Goal: Transaction & Acquisition: Purchase product/service

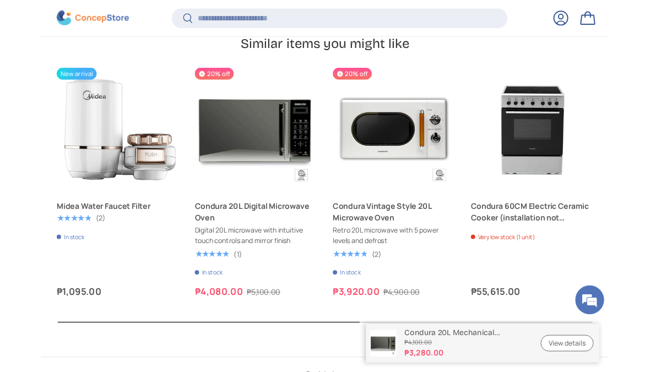
scroll to position [2827, 0]
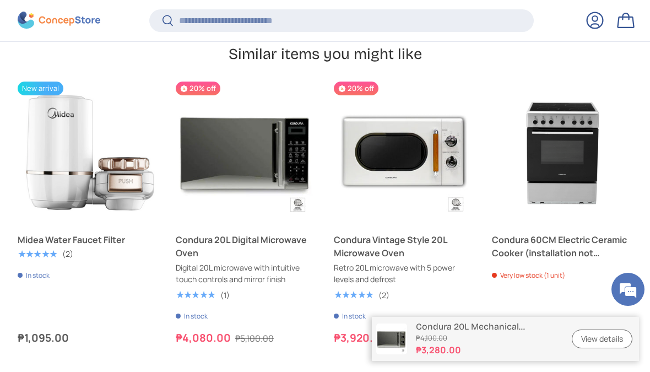
click at [282, 199] on button "Add to cart Add to cart" at bounding box center [246, 211] width 132 height 24
click at [268, 116] on img "Condura 20L Digital Microwave Oven" at bounding box center [246, 152] width 141 height 141
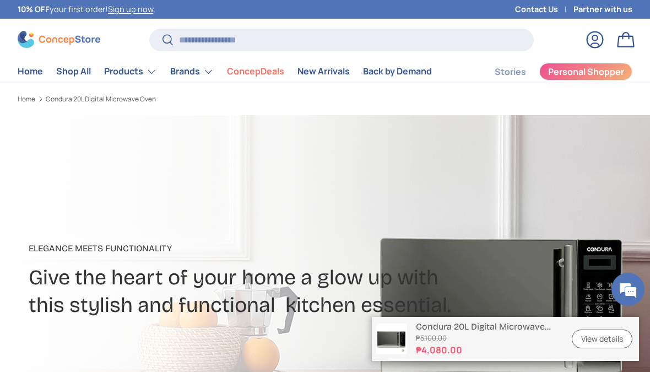
click at [633, 37] on link "Bag" at bounding box center [626, 40] width 24 height 24
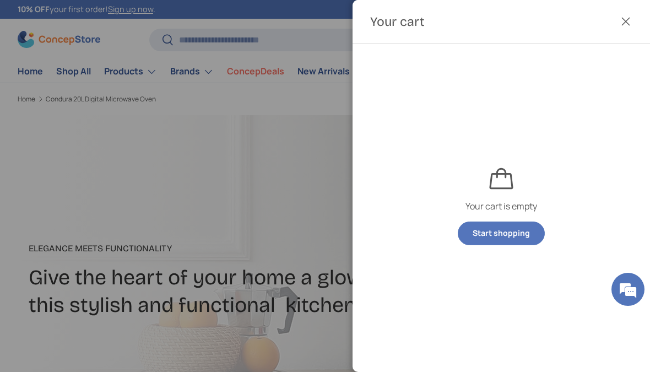
click at [317, 224] on div at bounding box center [325, 186] width 650 height 372
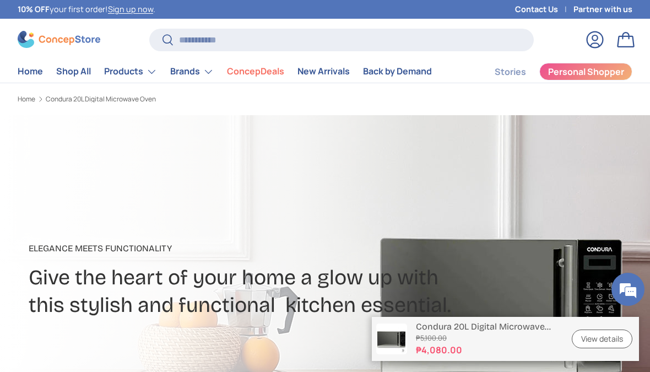
click at [490, 337] on s "₱5,100.00" at bounding box center [487, 338] width 143 height 10
click at [334, 66] on link "New Arrivals" at bounding box center [324, 71] width 52 height 21
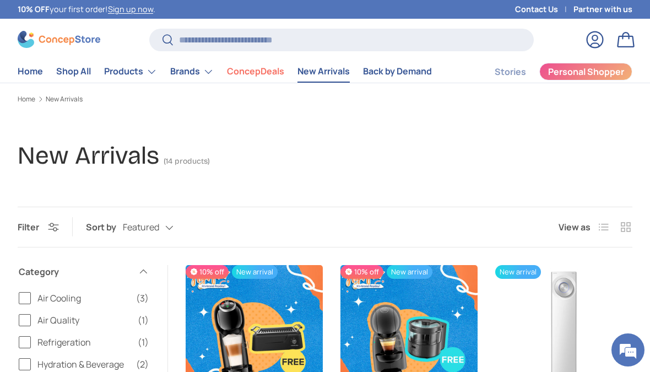
click at [396, 58] on div "Search Search Reset" at bounding box center [341, 44] width 385 height 31
click at [420, 67] on link "Back by Demand" at bounding box center [397, 71] width 69 height 21
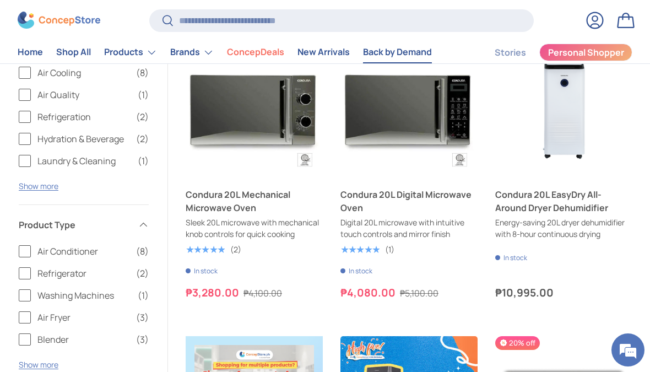
scroll to position [225, 0]
click at [573, 194] on link "Condura 20L EasyDry All-Around Dryer Dehumidifier" at bounding box center [563, 201] width 137 height 26
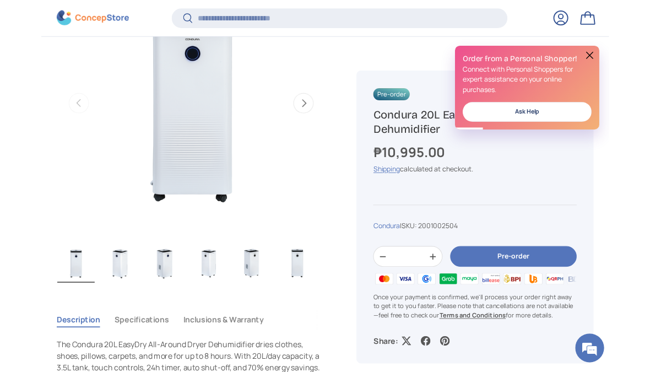
scroll to position [446, 0]
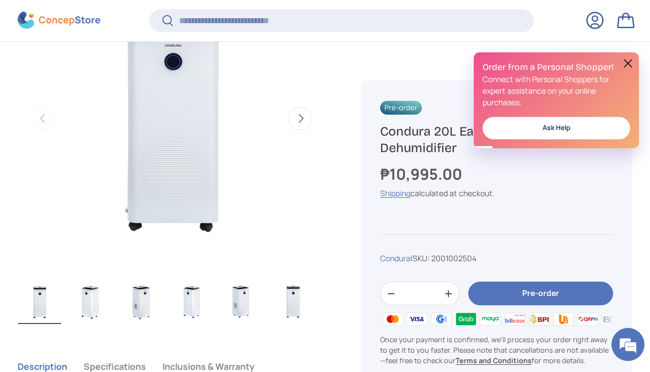
click at [136, 297] on img "Gallery Viewer" at bounding box center [141, 302] width 43 height 44
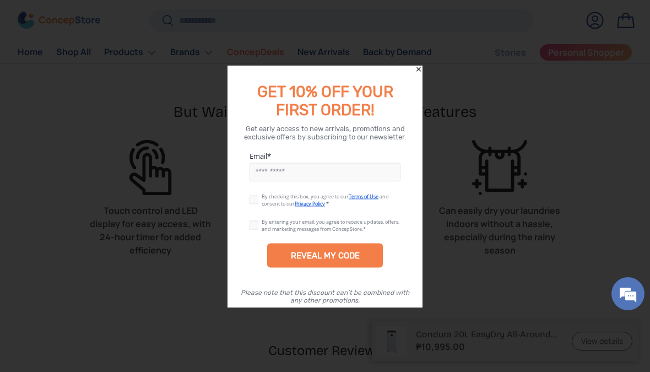
scroll to position [2153, 0]
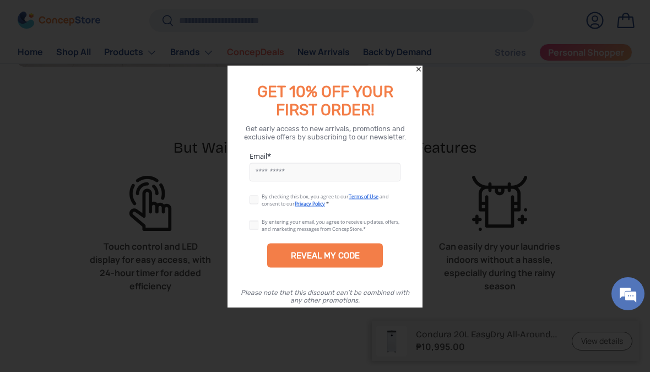
click at [365, 163] on input "Email" at bounding box center [325, 172] width 151 height 19
type input "**********"
click at [260, 220] on label at bounding box center [256, 222] width 12 height 9
click at [253, 202] on label at bounding box center [256, 197] width 12 height 9
click at [256, 191] on div "By checking this box, you agree to our Terms of Use and consent to our Privacy …" at bounding box center [325, 199] width 195 height 25
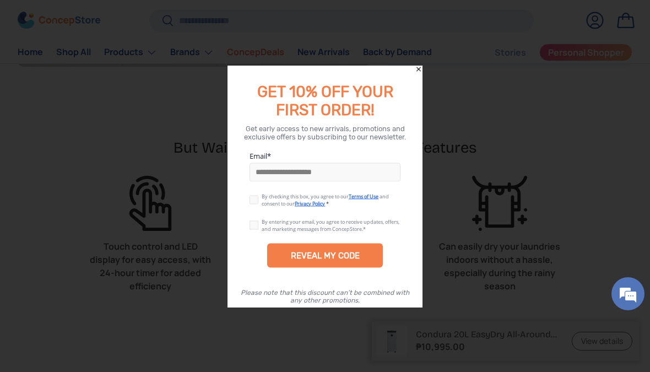
click at [262, 195] on span "By checking this box, you agree to our" at bounding box center [305, 195] width 87 height 7
click at [258, 200] on label at bounding box center [256, 197] width 12 height 9
click at [255, 224] on label at bounding box center [256, 222] width 12 height 9
click at [372, 245] on div "REVEAL MY CODE" at bounding box center [325, 255] width 116 height 24
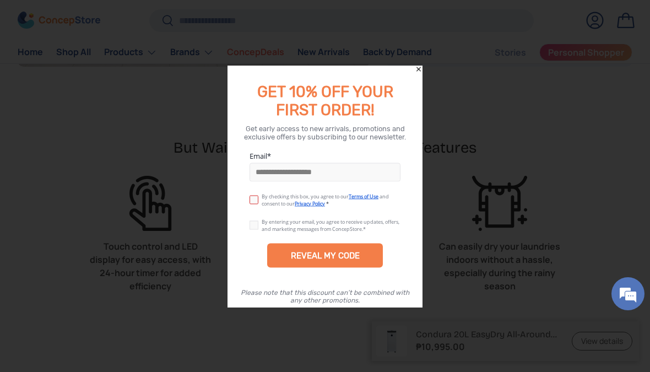
click at [329, 250] on div "REVEAL MY CODE" at bounding box center [325, 255] width 69 height 10
click at [259, 194] on label at bounding box center [256, 197] width 12 height 9
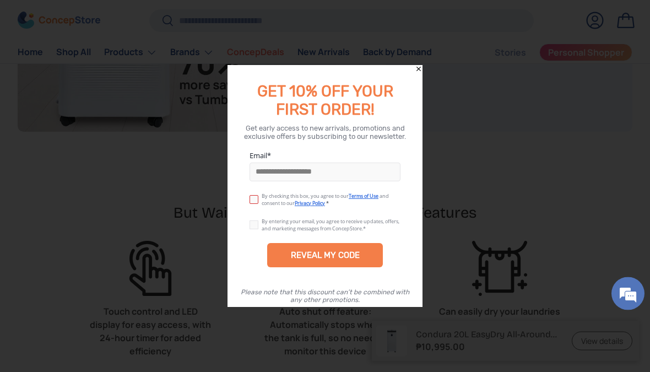
scroll to position [2088, 0]
click at [356, 256] on div "REVEAL MY CODE" at bounding box center [325, 255] width 69 height 10
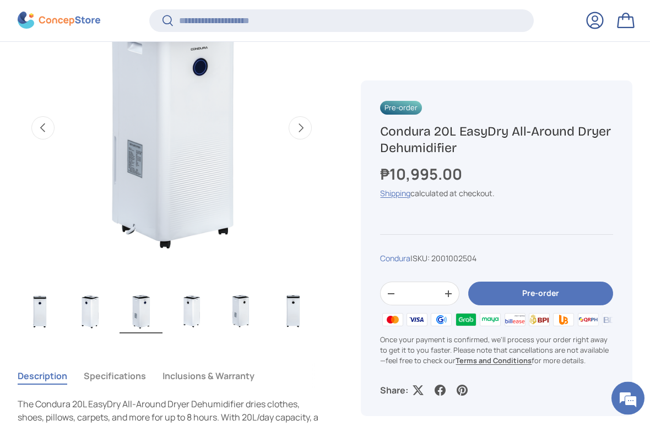
scroll to position [438, 0]
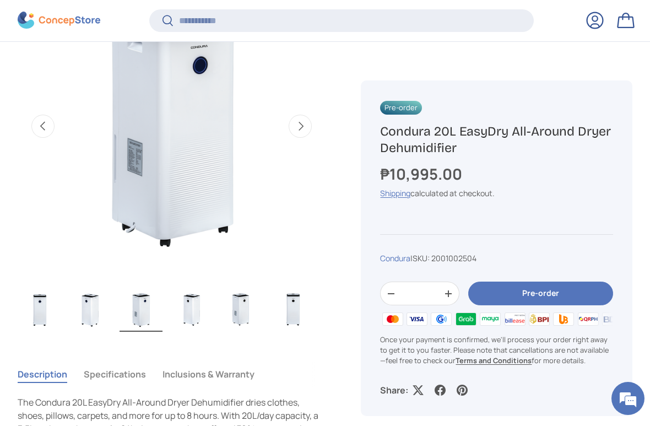
click at [553, 288] on button "Pre-order" at bounding box center [540, 294] width 145 height 24
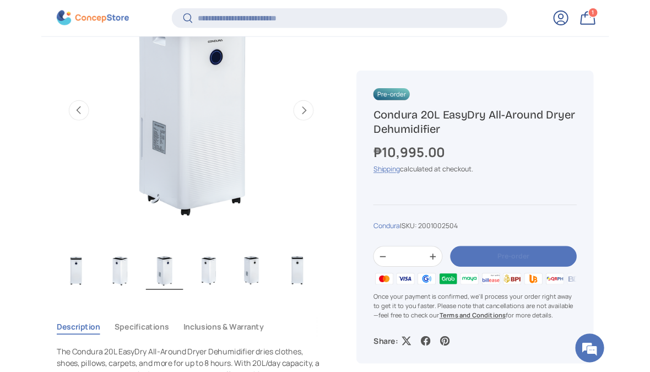
scroll to position [0, 0]
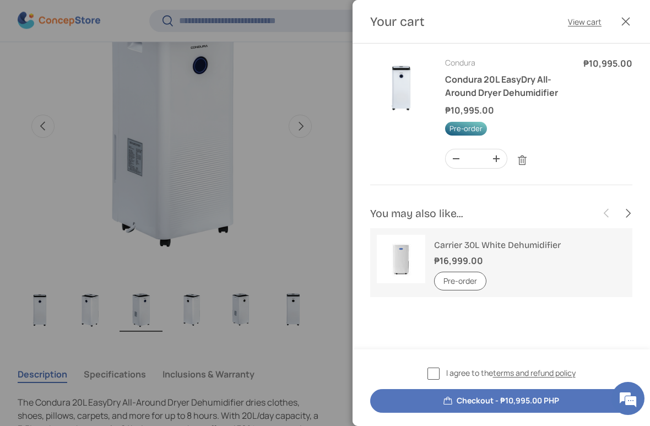
click at [430, 369] on label "I agree to the terms and refund policy" at bounding box center [502, 373] width 148 height 13
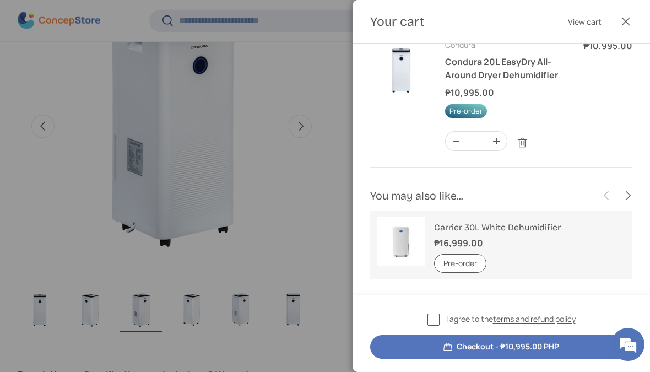
scroll to position [17, 0]
click at [534, 342] on button "Checkout - ₱10,995.00 PHP" at bounding box center [501, 347] width 262 height 24
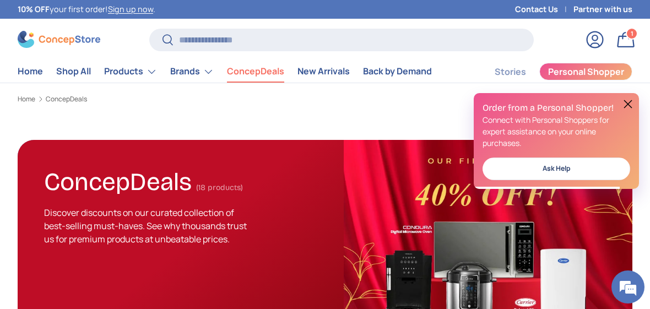
click at [413, 75] on link "Back by Demand" at bounding box center [397, 71] width 69 height 21
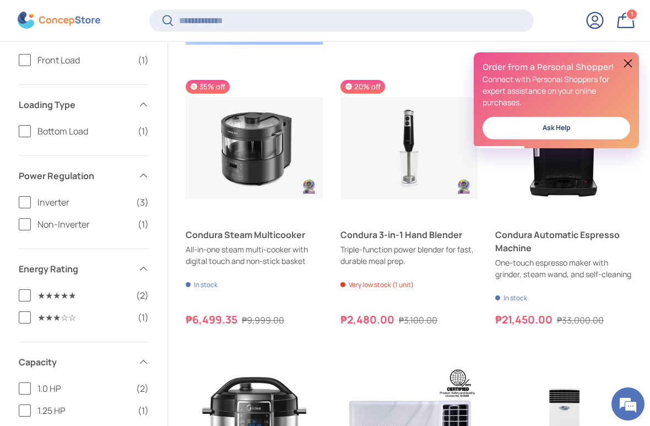
scroll to position [780, 0]
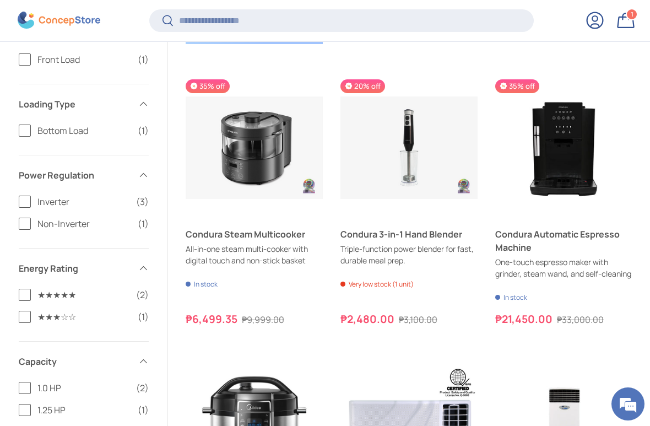
click at [286, 241] on link "Condura Steam Multicooker" at bounding box center [254, 234] width 137 height 13
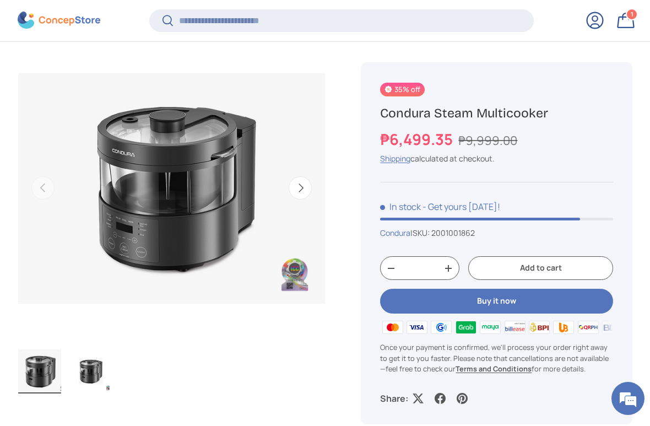
scroll to position [431, 0]
click at [306, 183] on button "Next" at bounding box center [300, 187] width 23 height 23
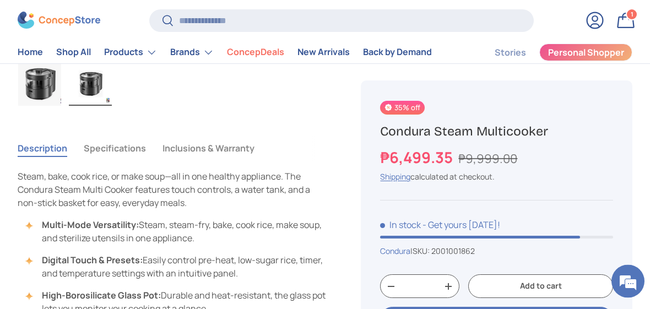
scroll to position [718, 0]
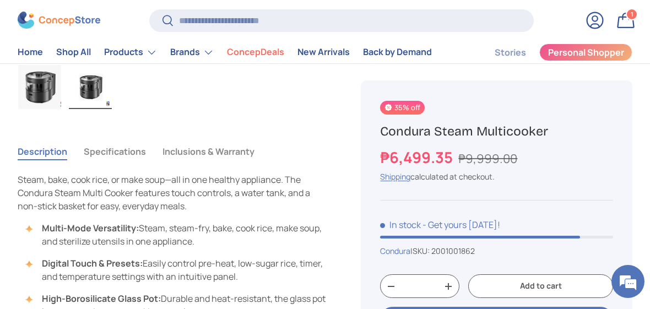
click at [135, 145] on button "Specifications" at bounding box center [115, 151] width 62 height 25
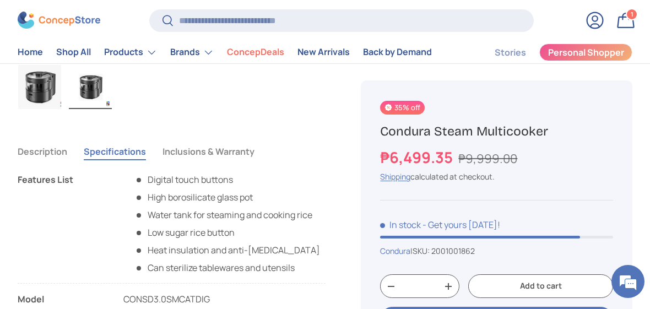
click at [242, 152] on button "Inclusions & Warranty" at bounding box center [209, 151] width 92 height 25
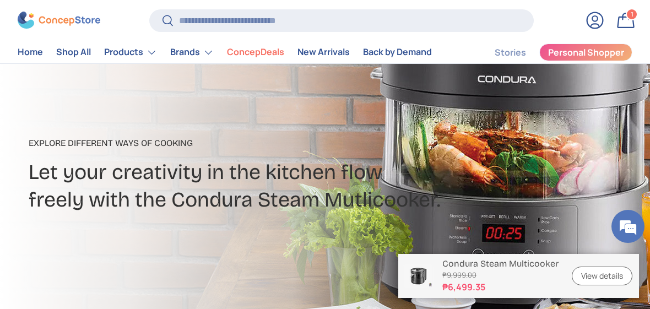
scroll to position [95, 0]
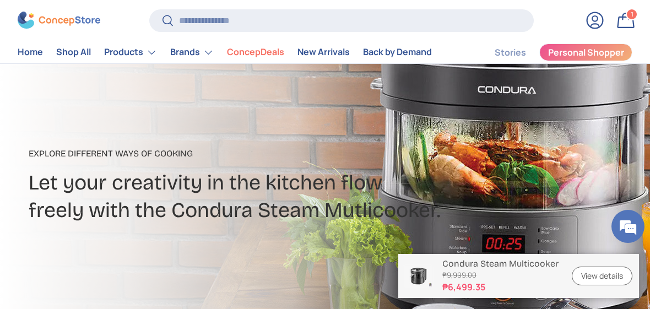
click at [630, 13] on div "1 1 item" at bounding box center [632, 14] width 10 height 10
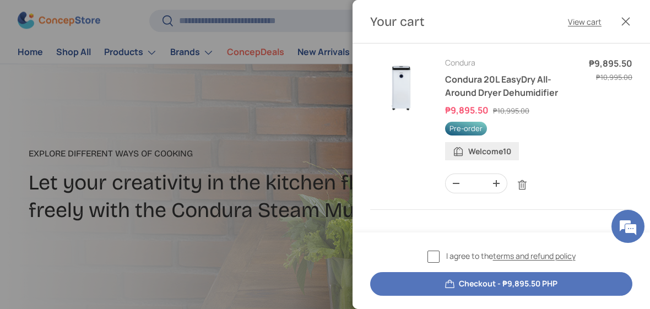
scroll to position [0, 0]
click at [591, 283] on button "Checkout - ₱9,895.50 PHP" at bounding box center [501, 284] width 262 height 24
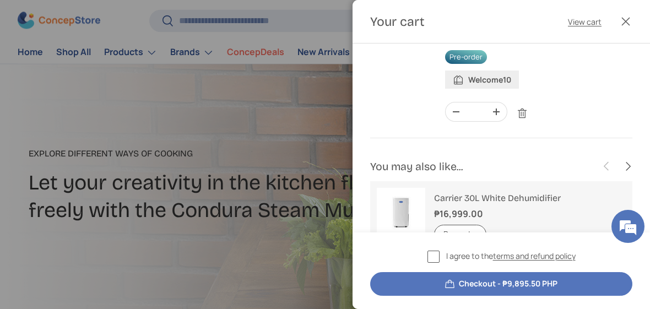
scroll to position [73, 0]
click at [436, 256] on label "I agree to the terms and refund policy" at bounding box center [502, 256] width 148 height 13
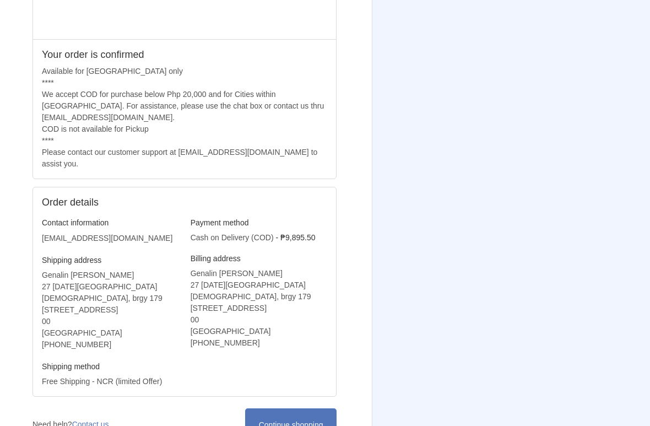
scroll to position [240, 0]
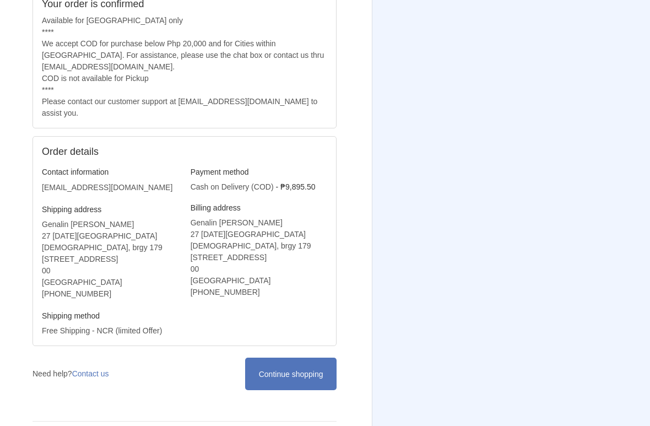
click at [309, 309] on link "Continue shopping" at bounding box center [290, 374] width 91 height 33
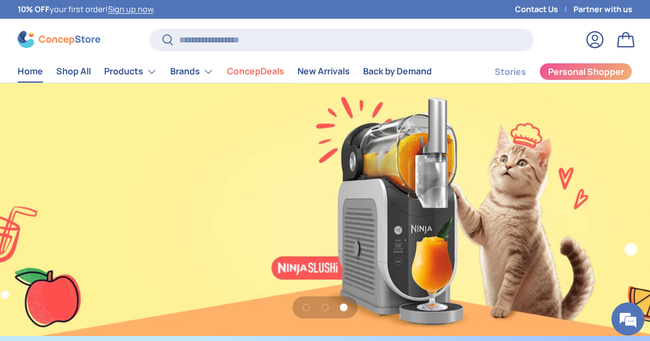
scroll to position [0, 1300]
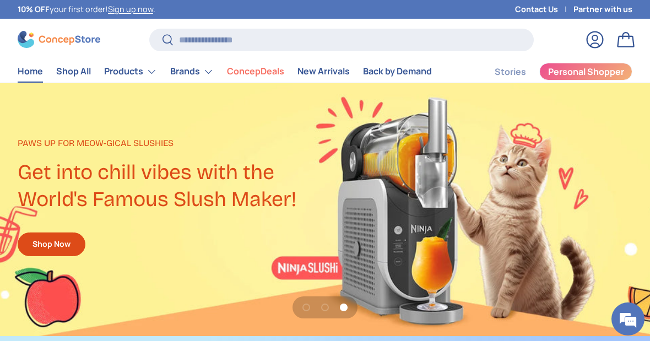
click at [202, 68] on summary "Brands" at bounding box center [192, 72] width 57 height 22
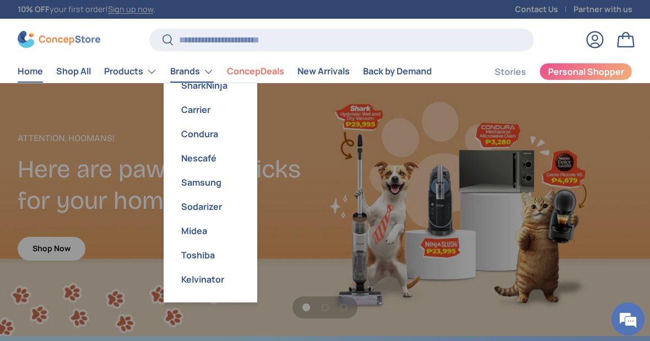
scroll to position [21, 0]
click at [212, 226] on link "Midea" at bounding box center [210, 231] width 80 height 24
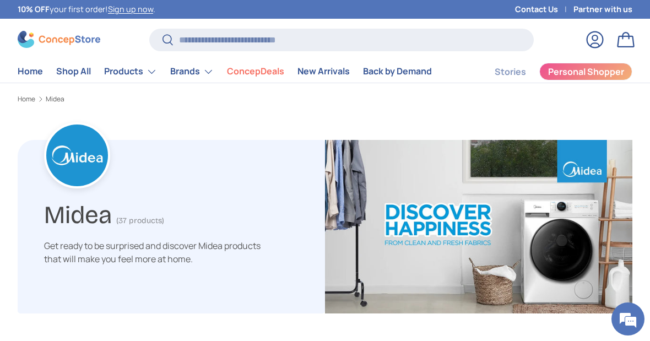
click at [202, 68] on summary "Brands" at bounding box center [192, 72] width 57 height 22
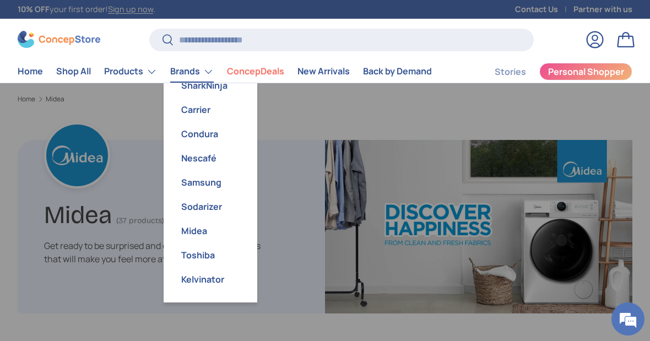
scroll to position [21, 0]
click at [209, 250] on link "Toshiba" at bounding box center [210, 255] width 80 height 24
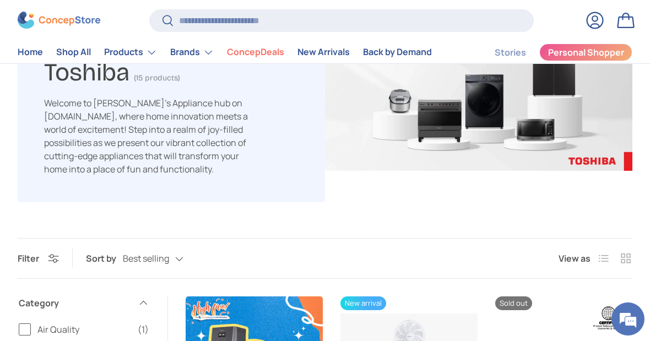
scroll to position [142, 0]
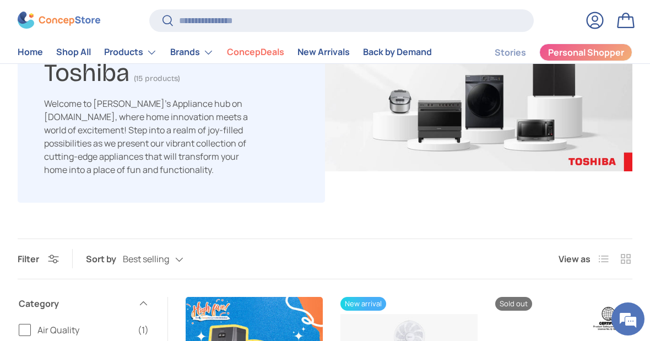
click at [195, 51] on summary "Brands" at bounding box center [192, 52] width 57 height 22
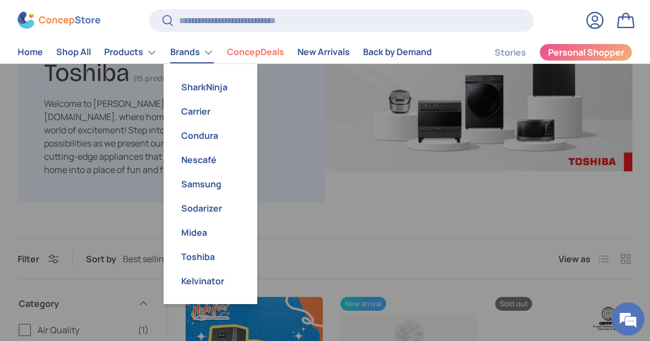
click at [209, 112] on link "Carrier" at bounding box center [210, 111] width 80 height 24
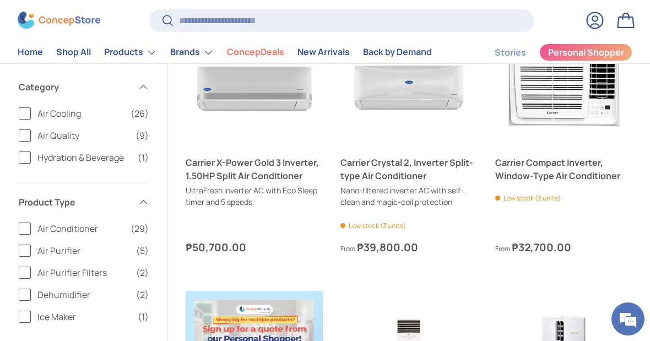
scroll to position [384, 0]
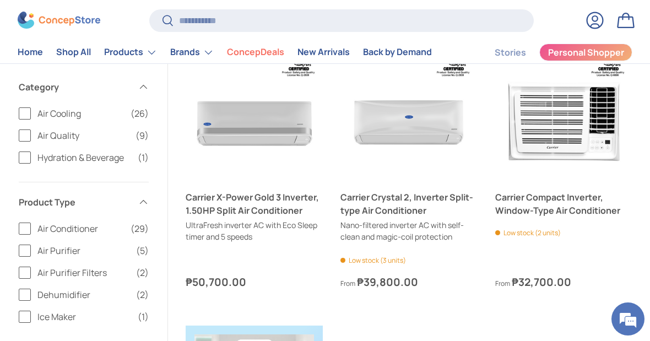
click at [205, 49] on summary "Brands" at bounding box center [192, 52] width 57 height 22
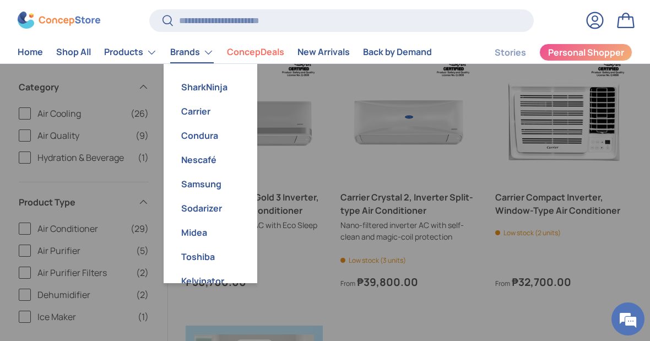
click at [212, 133] on link "Condura" at bounding box center [210, 135] width 80 height 24
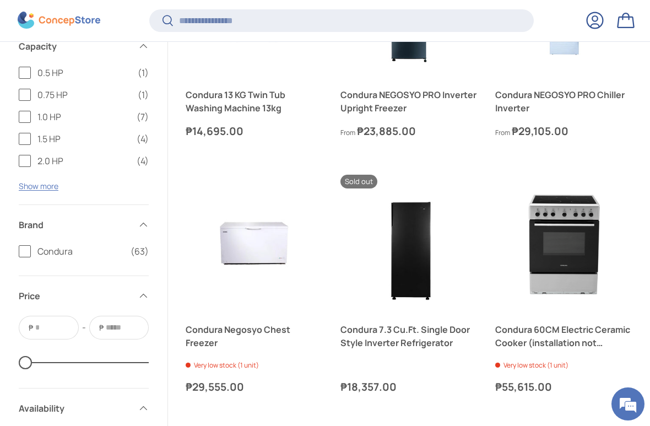
scroll to position [1310, 0]
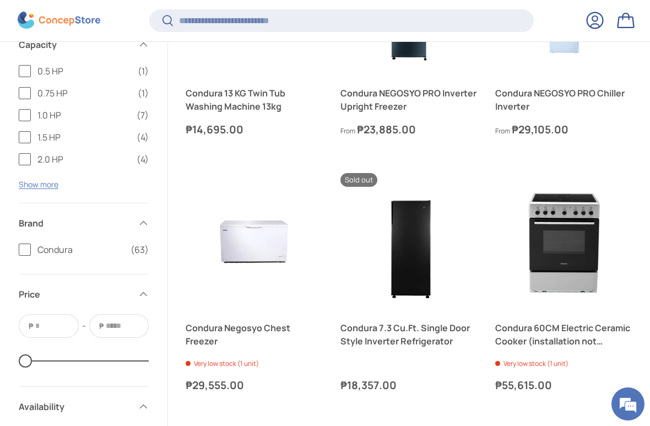
click at [449, 288] on button "Choose options Choose options" at bounding box center [409, 300] width 128 height 24
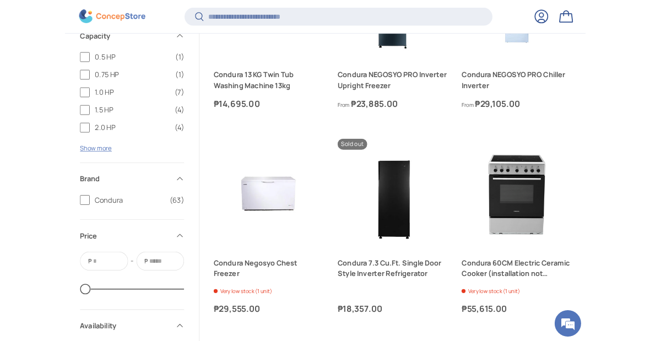
scroll to position [0, 0]
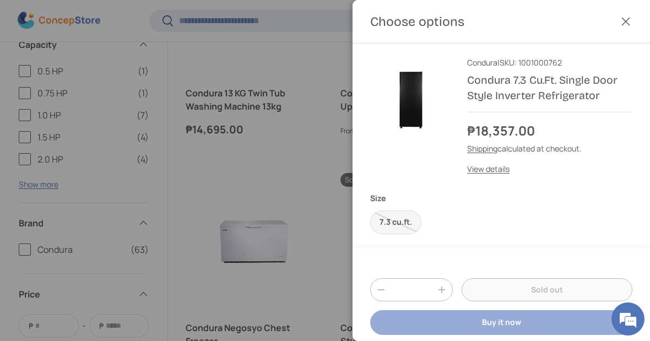
click at [421, 100] on img at bounding box center [409, 96] width 79 height 78
click at [564, 95] on link "Condura 7.3 Cu.Ft. Single Door Style Inverter Refrigerator" at bounding box center [542, 88] width 150 height 28
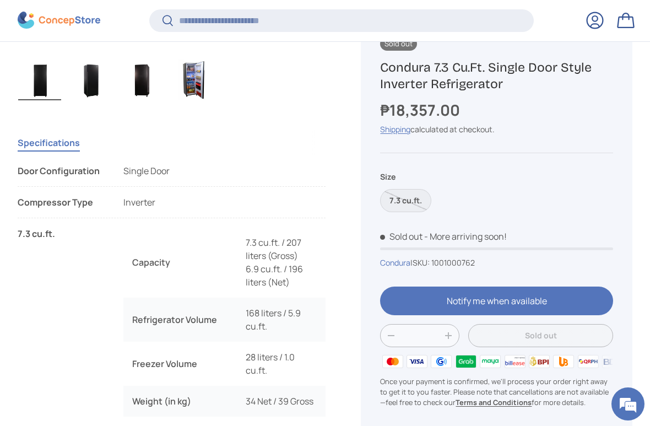
scroll to position [684, 0]
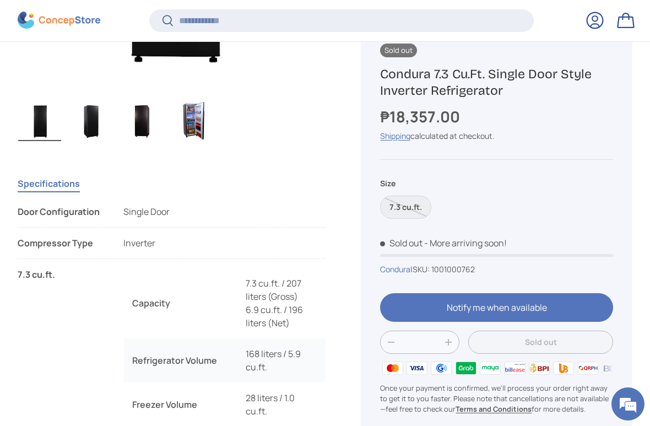
click at [204, 113] on img "Gallery Viewer" at bounding box center [191, 119] width 43 height 44
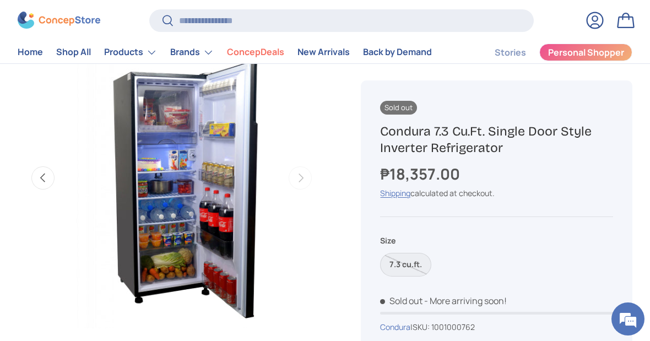
scroll to position [443, 0]
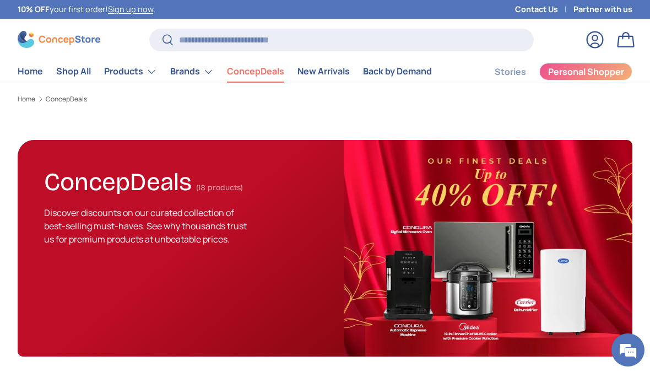
click at [190, 71] on summary "Brands" at bounding box center [192, 72] width 57 height 22
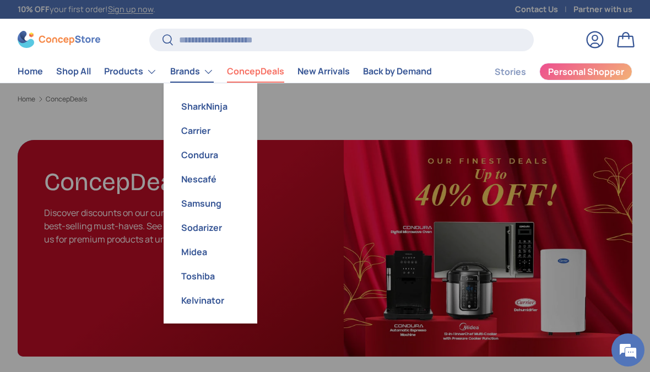
click at [219, 98] on link "SharkNinja" at bounding box center [210, 106] width 80 height 24
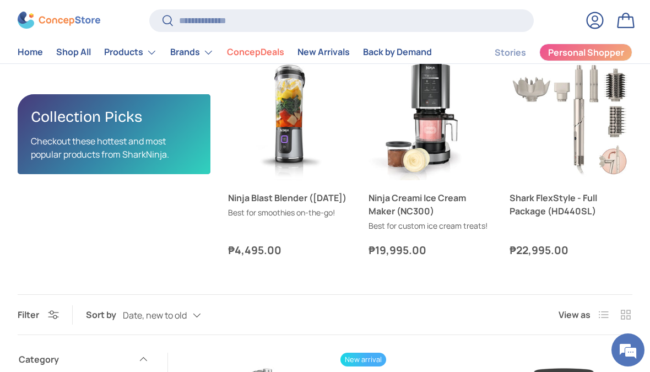
scroll to position [316, 0]
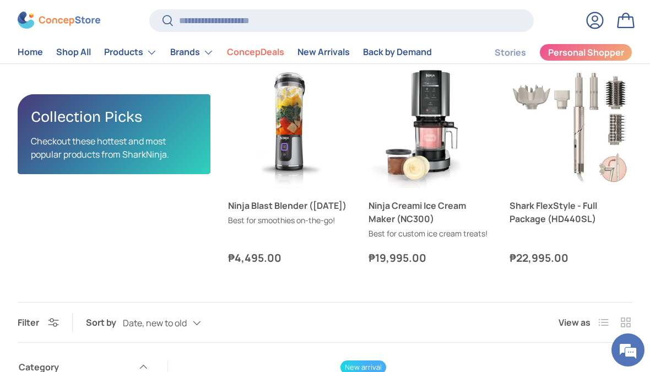
click at [203, 52] on summary "Brands" at bounding box center [192, 52] width 57 height 22
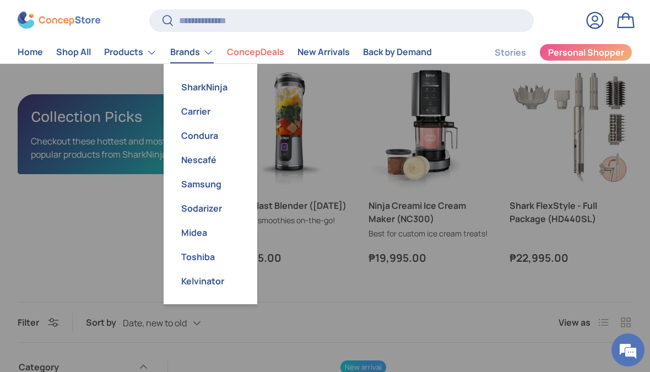
click at [216, 110] on link "Carrier" at bounding box center [210, 111] width 80 height 24
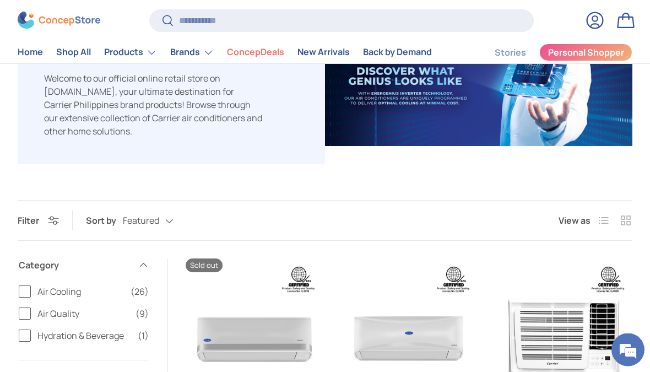
scroll to position [121, 0]
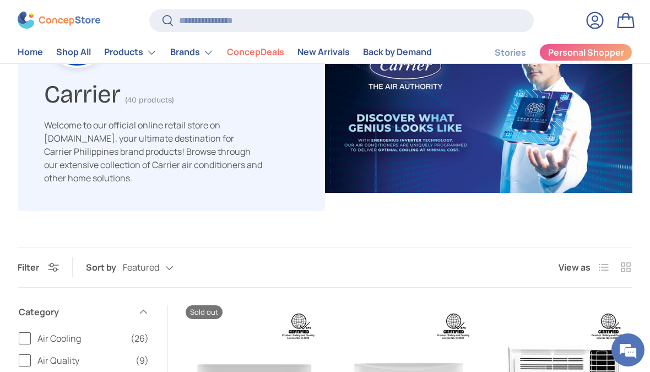
click at [206, 48] on summary "Brands" at bounding box center [192, 52] width 57 height 22
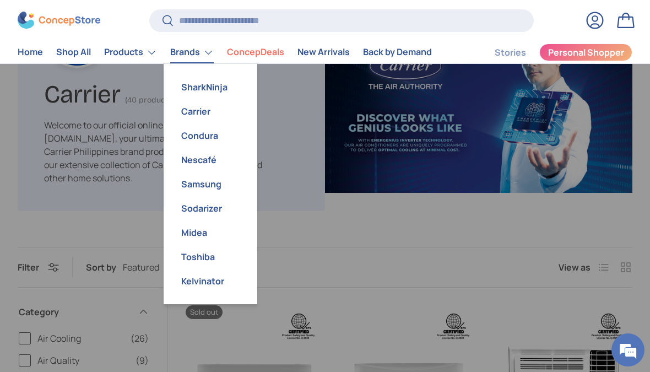
click at [218, 159] on link "Nescafé" at bounding box center [210, 160] width 80 height 24
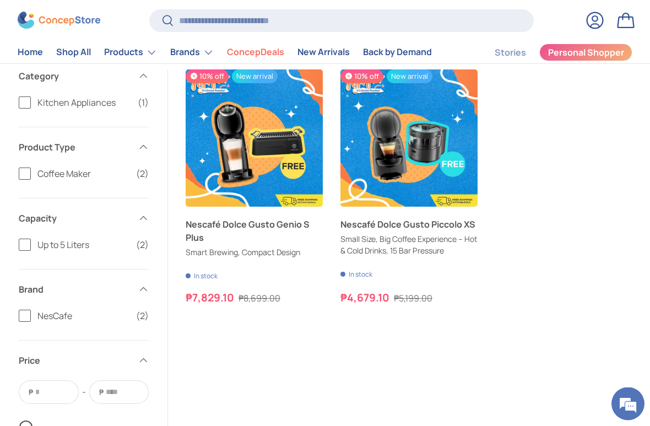
scroll to position [196, 0]
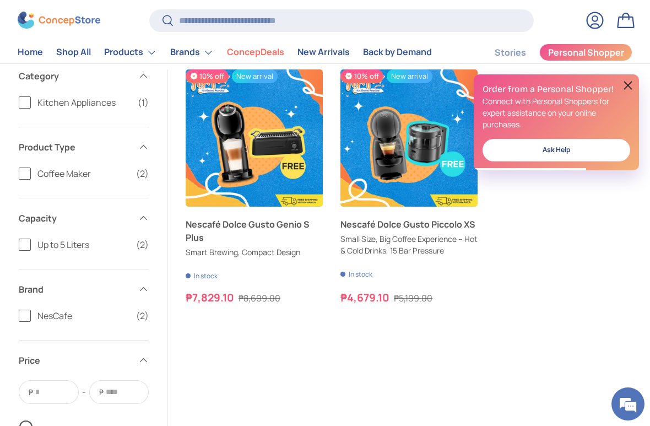
click at [631, 82] on button at bounding box center [628, 85] width 13 height 13
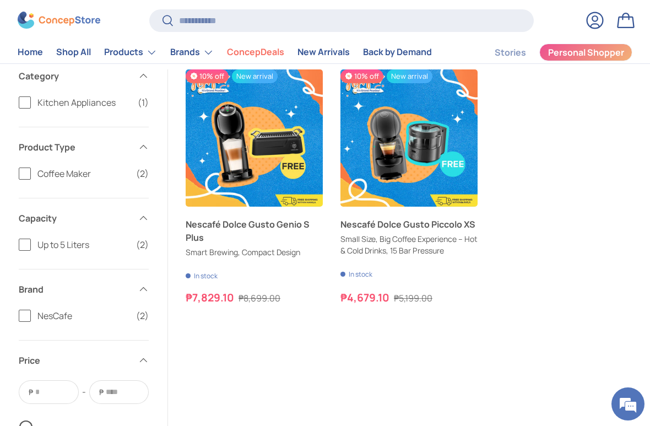
click at [416, 127] on img "Nescafé Dolce Gusto Piccolo XS" at bounding box center [409, 137] width 137 height 137
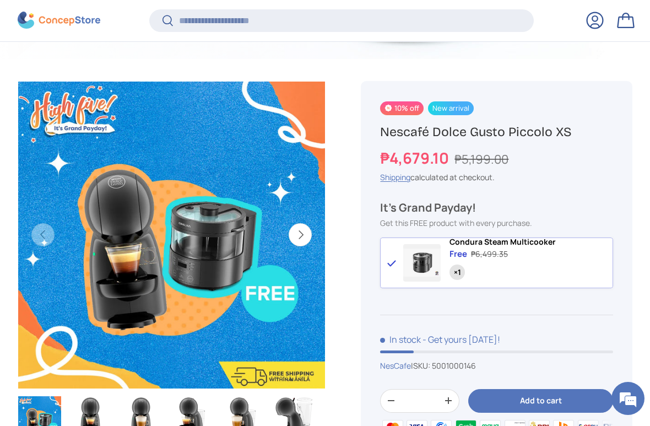
scroll to position [342, 0]
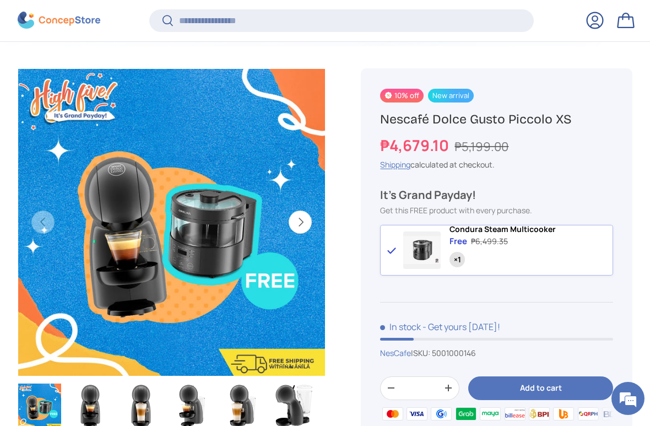
click at [522, 234] on span "Condura Steam Multicooker" at bounding box center [503, 229] width 106 height 10
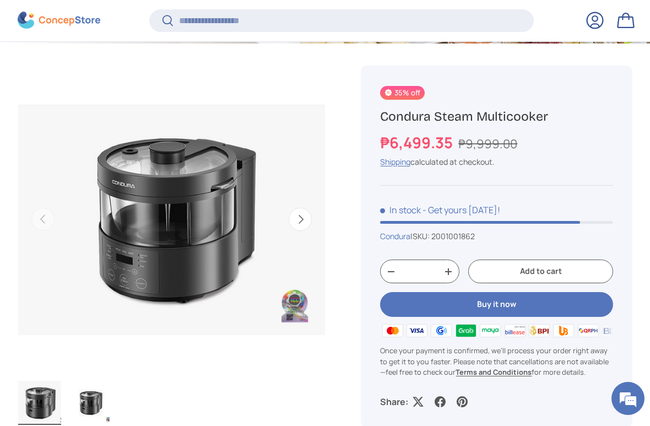
scroll to position [402, 0]
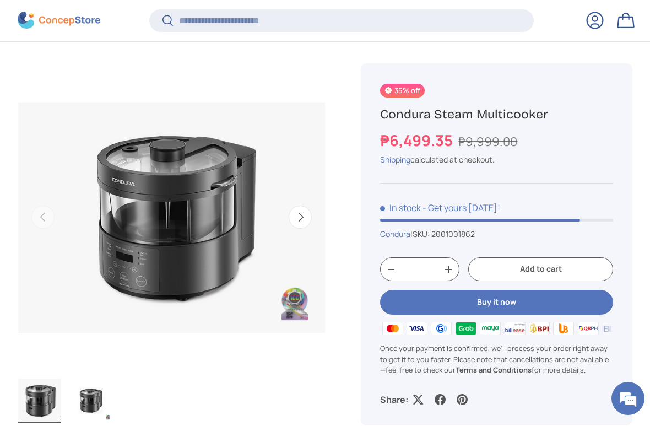
click at [303, 210] on button "Next" at bounding box center [300, 217] width 23 height 23
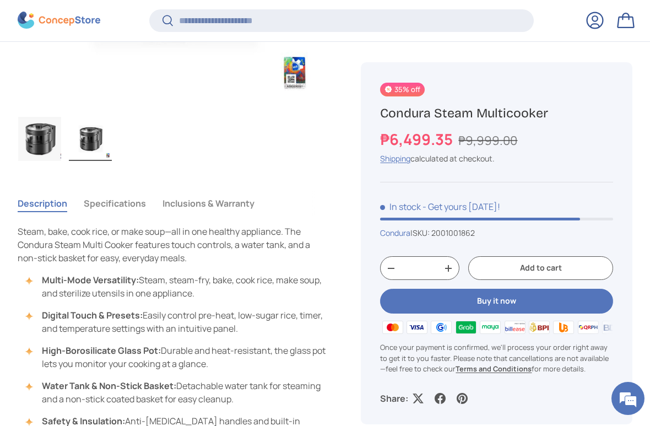
scroll to position [678, 0]
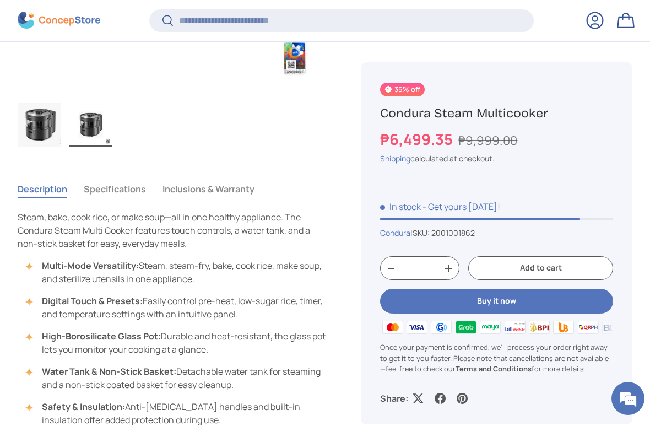
click at [126, 178] on button "Specifications" at bounding box center [115, 188] width 62 height 25
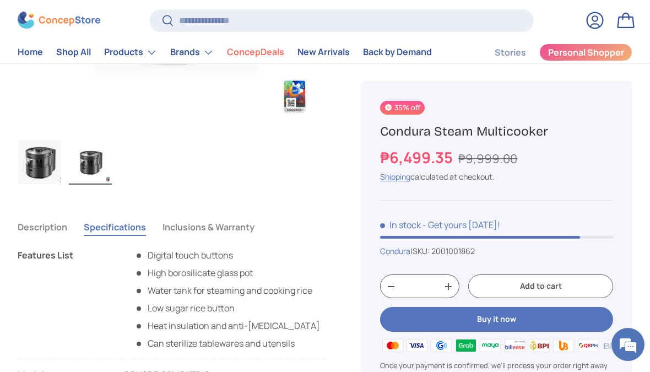
scroll to position [642, 0]
click at [244, 215] on button "Inclusions & Warranty" at bounding box center [209, 227] width 92 height 25
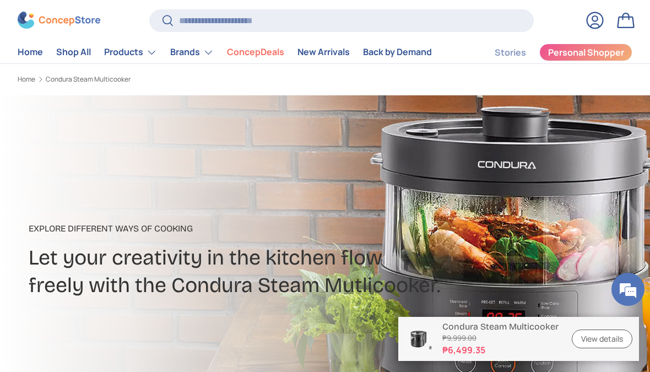
scroll to position [0, 0]
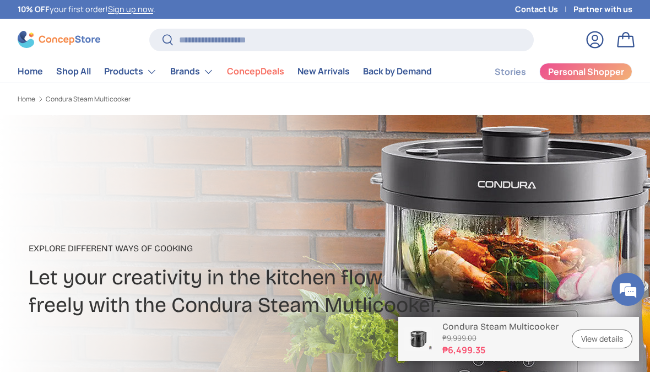
click at [260, 70] on link "ConcepDeals" at bounding box center [255, 71] width 57 height 21
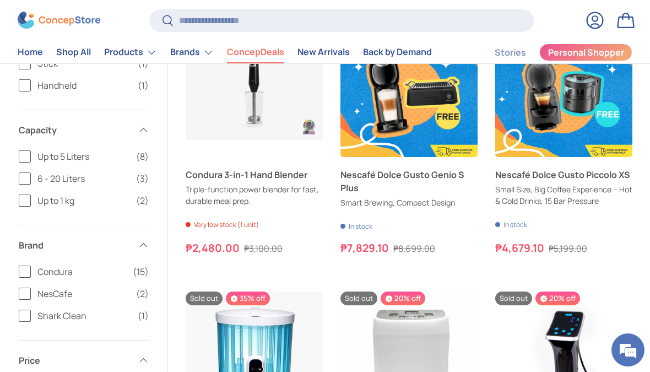
scroll to position [1867, 0]
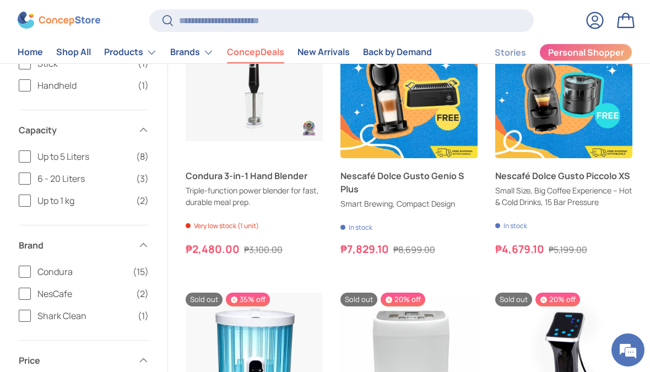
click at [573, 142] on span "Add to cart" at bounding box center [564, 147] width 42 height 10
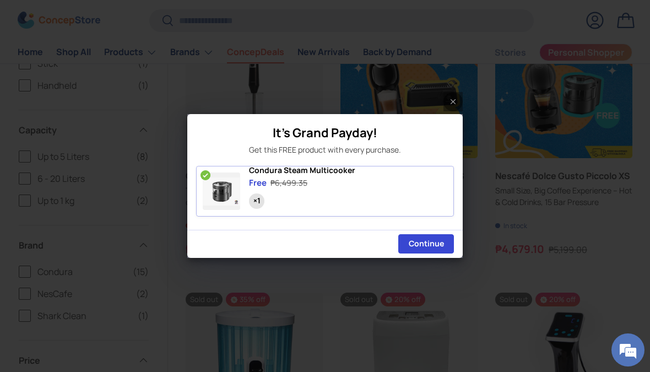
click at [453, 87] on div "It's Grand Payday! Get this FREE product with every purchase. Condura Steam Mul…" at bounding box center [325, 186] width 650 height 372
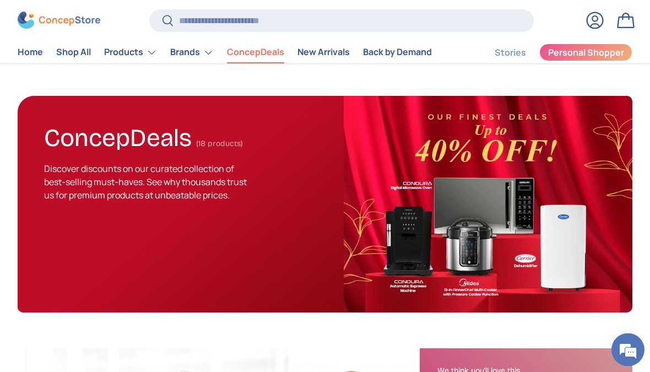
scroll to position [0, 0]
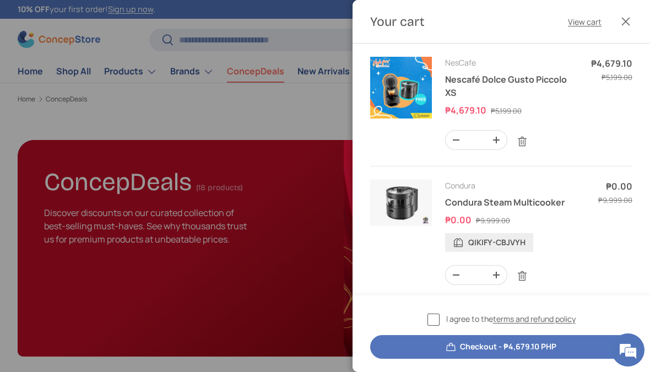
click at [131, 108] on div at bounding box center [325, 186] width 650 height 372
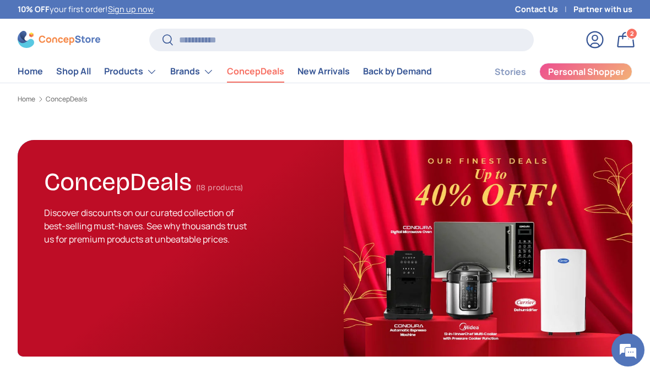
click at [31, 63] on link "Home" at bounding box center [30, 71] width 25 height 21
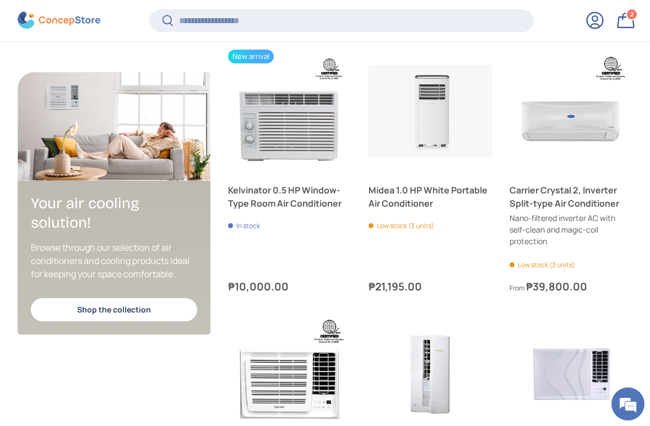
scroll to position [3029, 0]
